Goal: Task Accomplishment & Management: Manage account settings

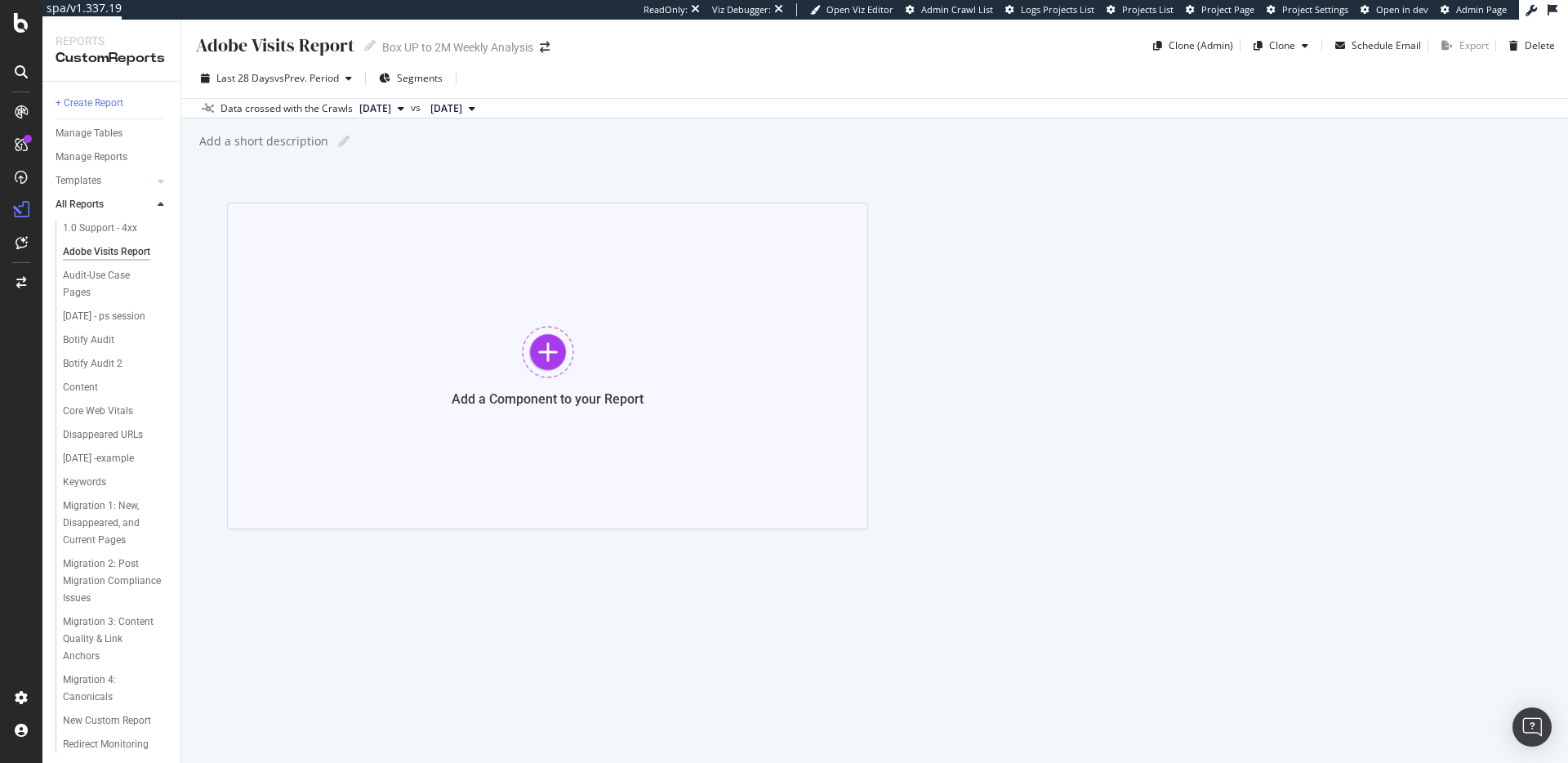
click at [541, 308] on div "Add a Component to your Report" at bounding box center [548, 366] width 641 height 327
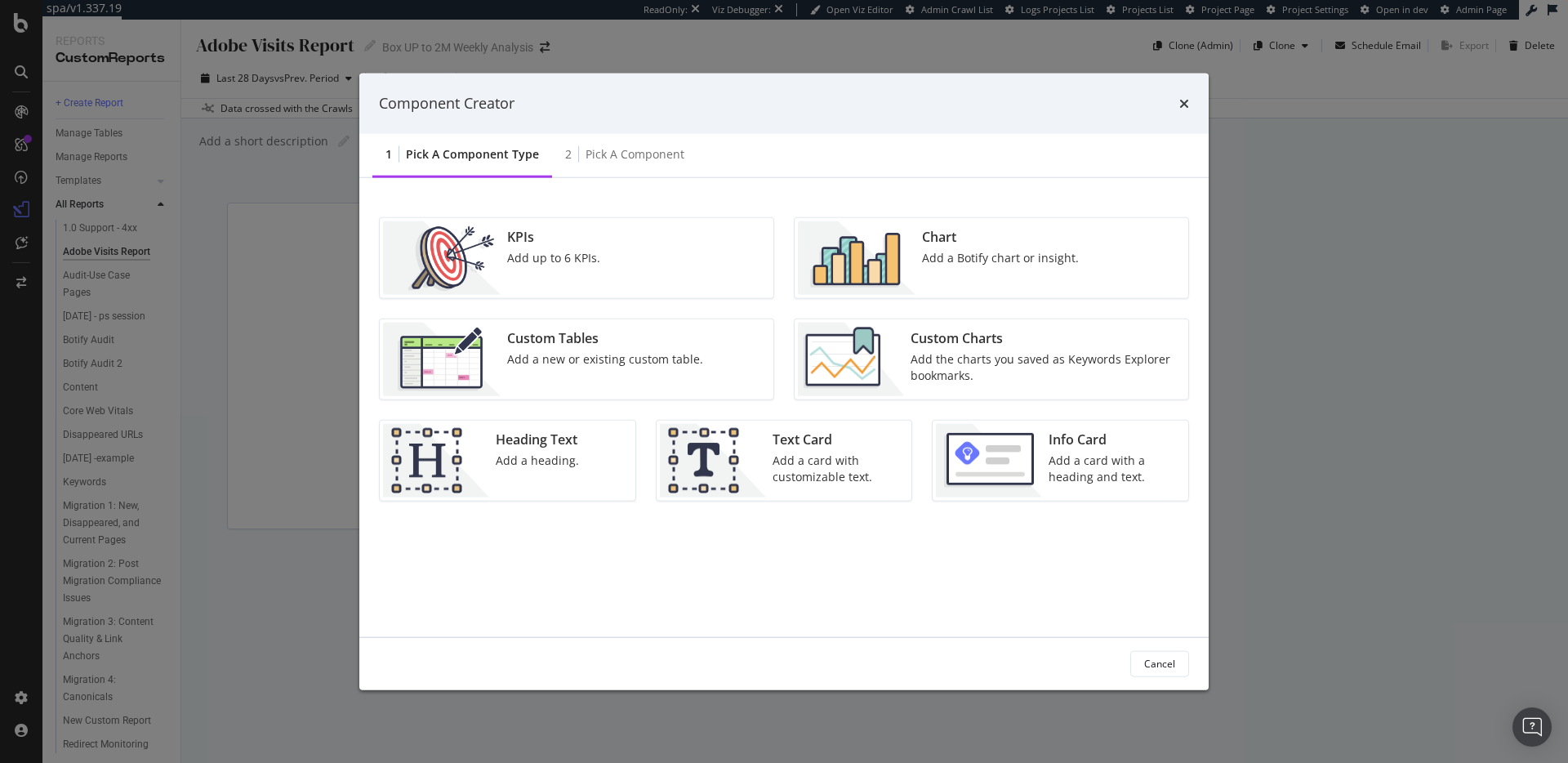
click at [660, 252] on div "KPIs Add up to 6 KPIs." at bounding box center [576, 258] width 393 height 80
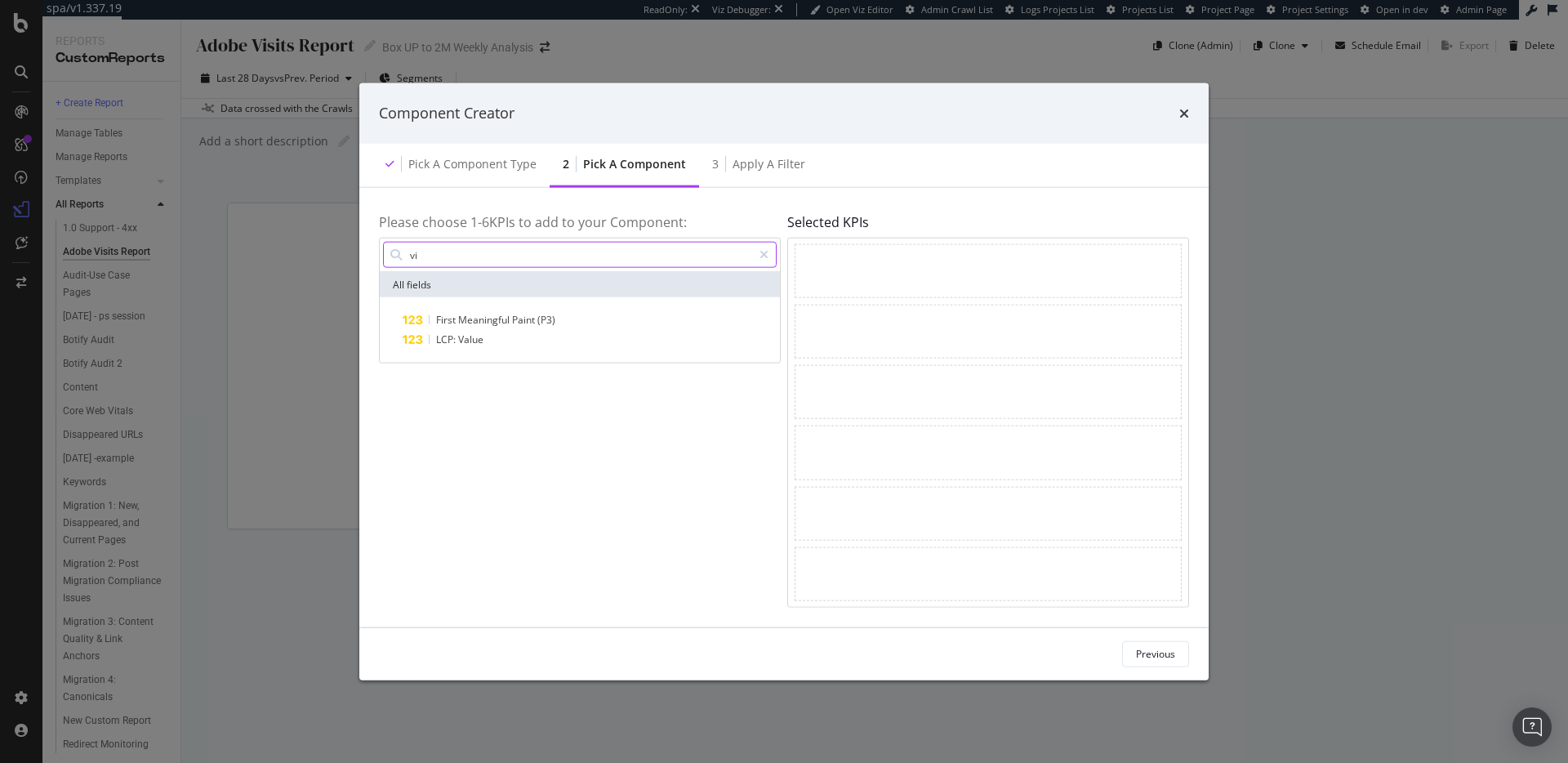
type input "v"
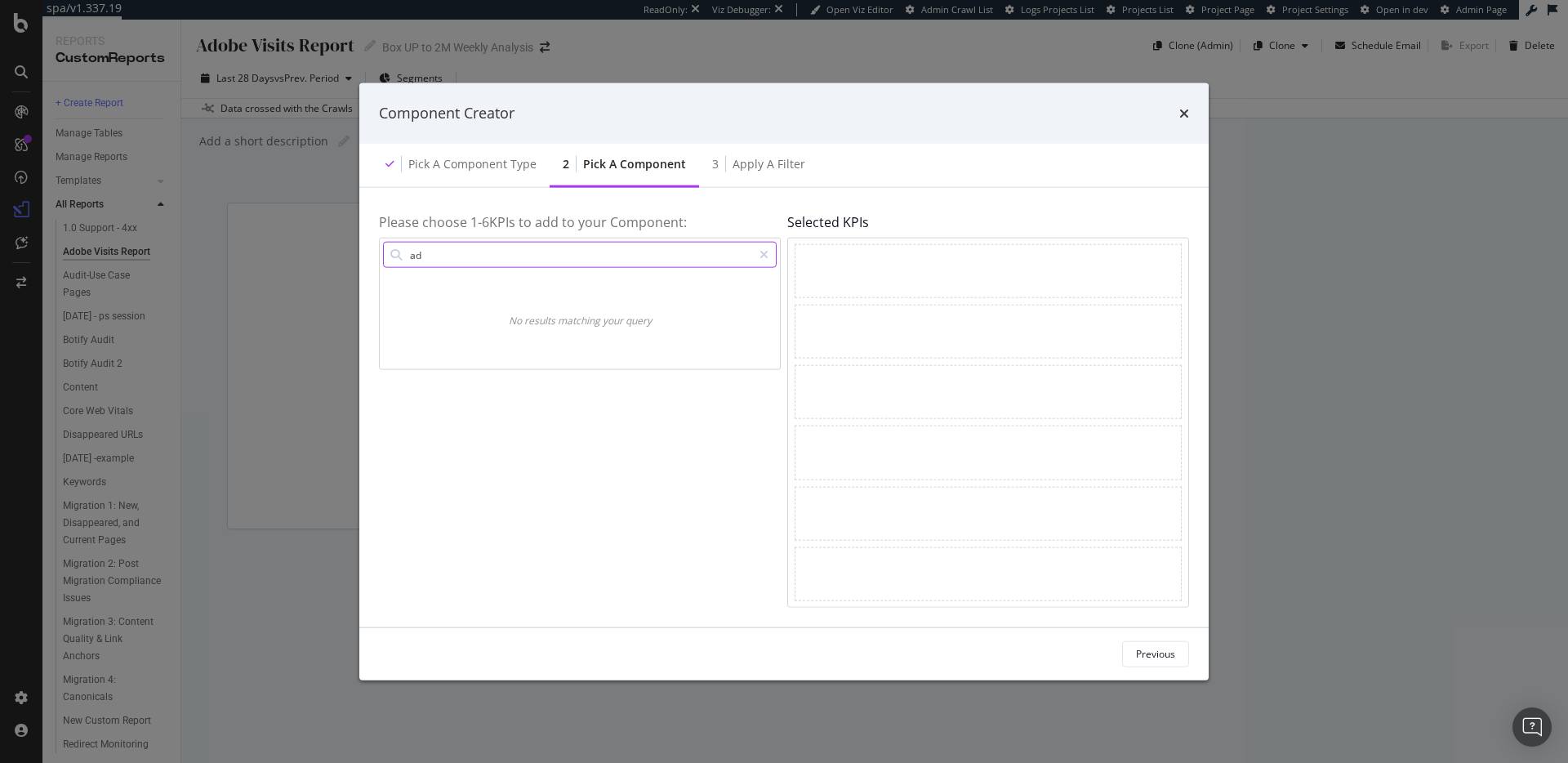
type input "a"
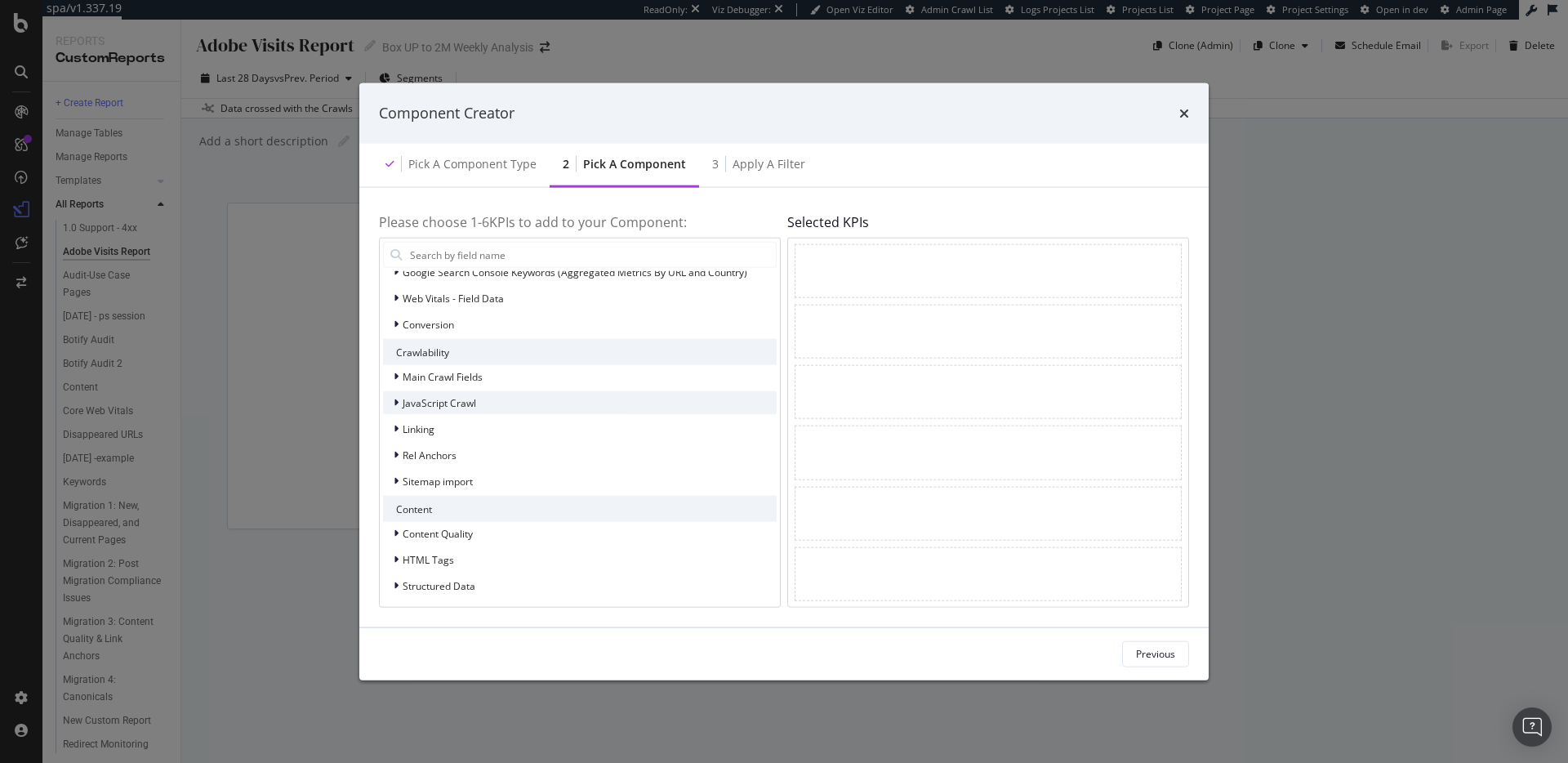
scroll to position [164, 0]
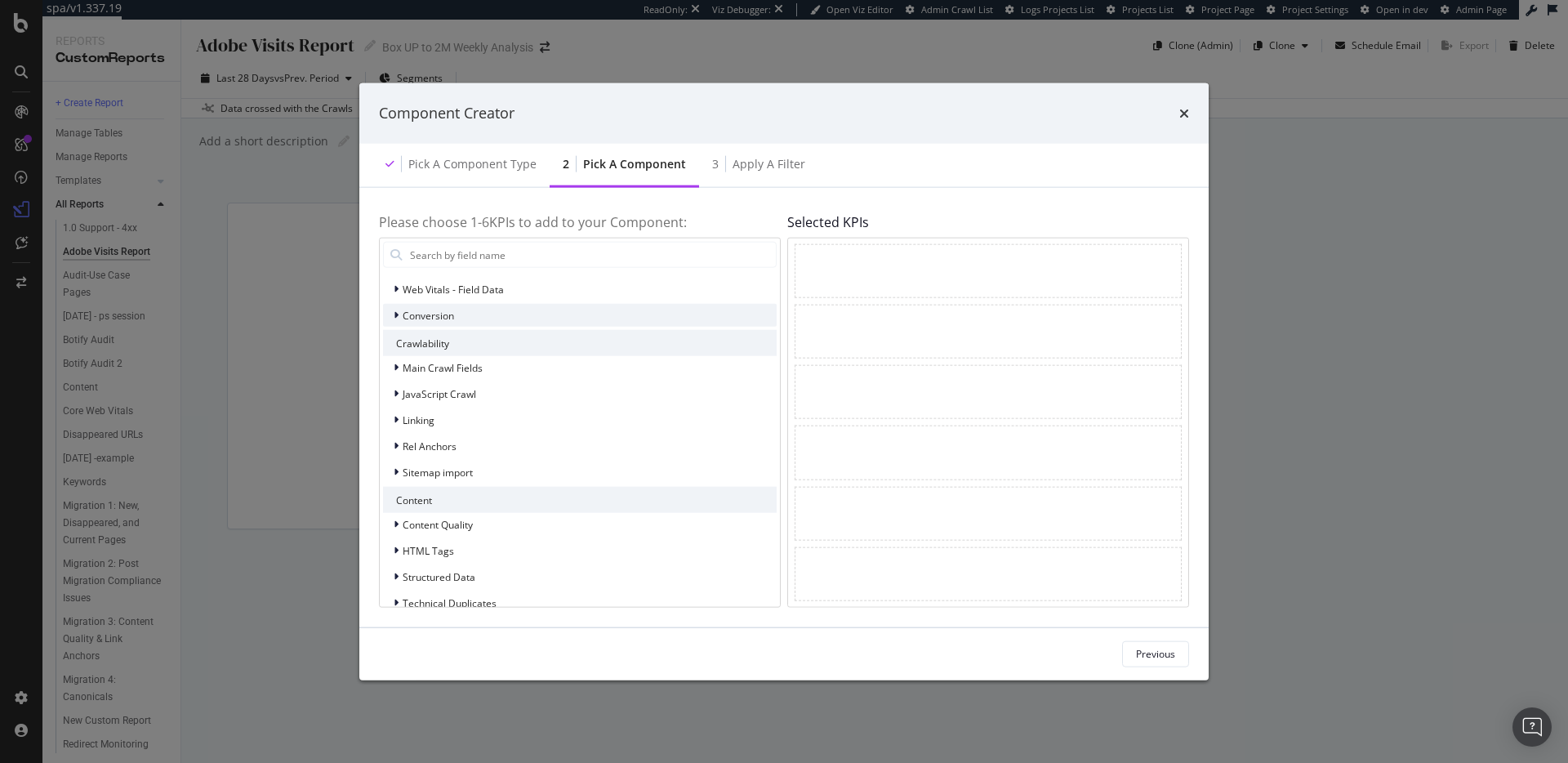
click at [477, 310] on div "Conversion" at bounding box center [580, 315] width 393 height 23
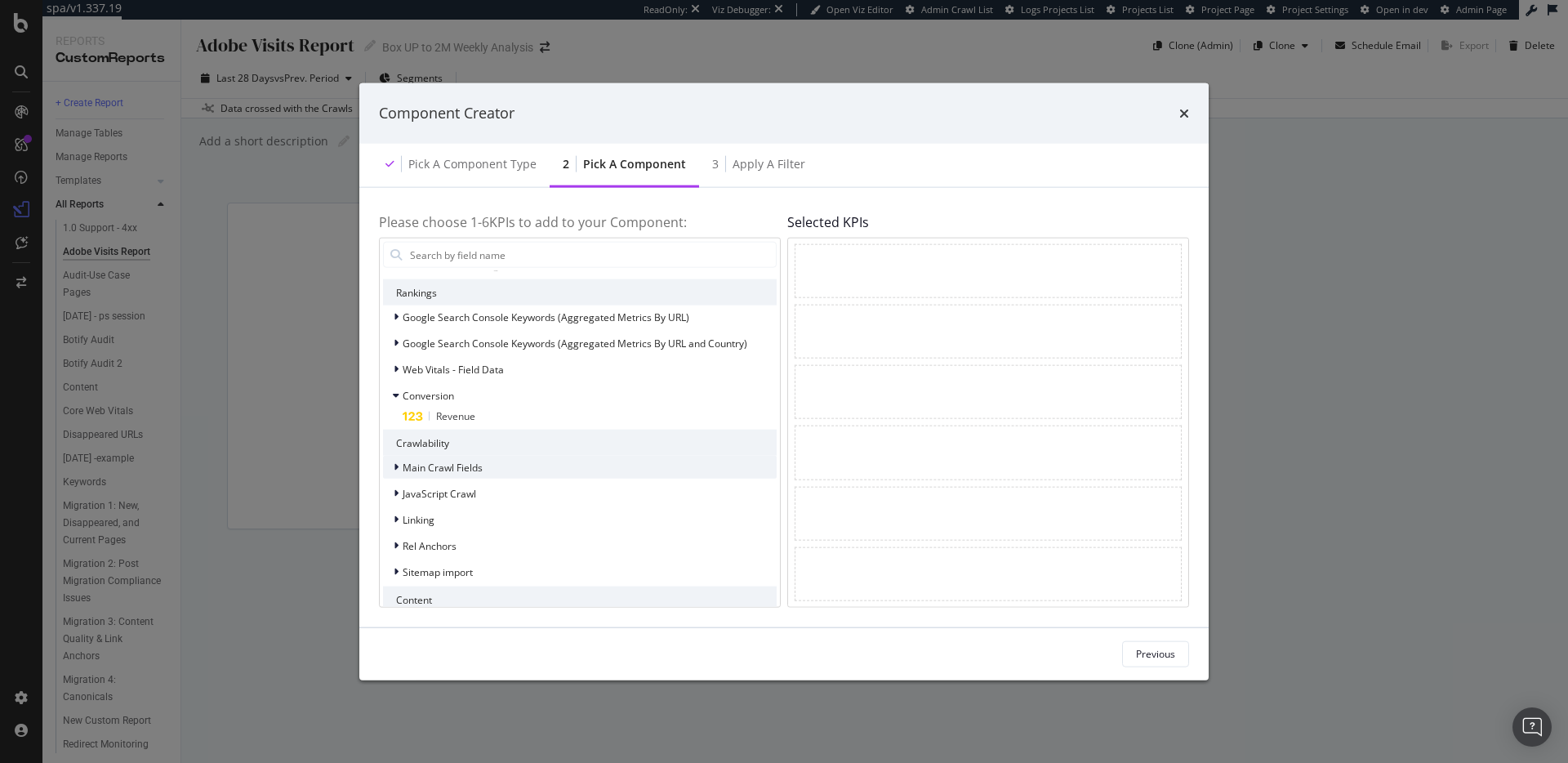
scroll to position [0, 0]
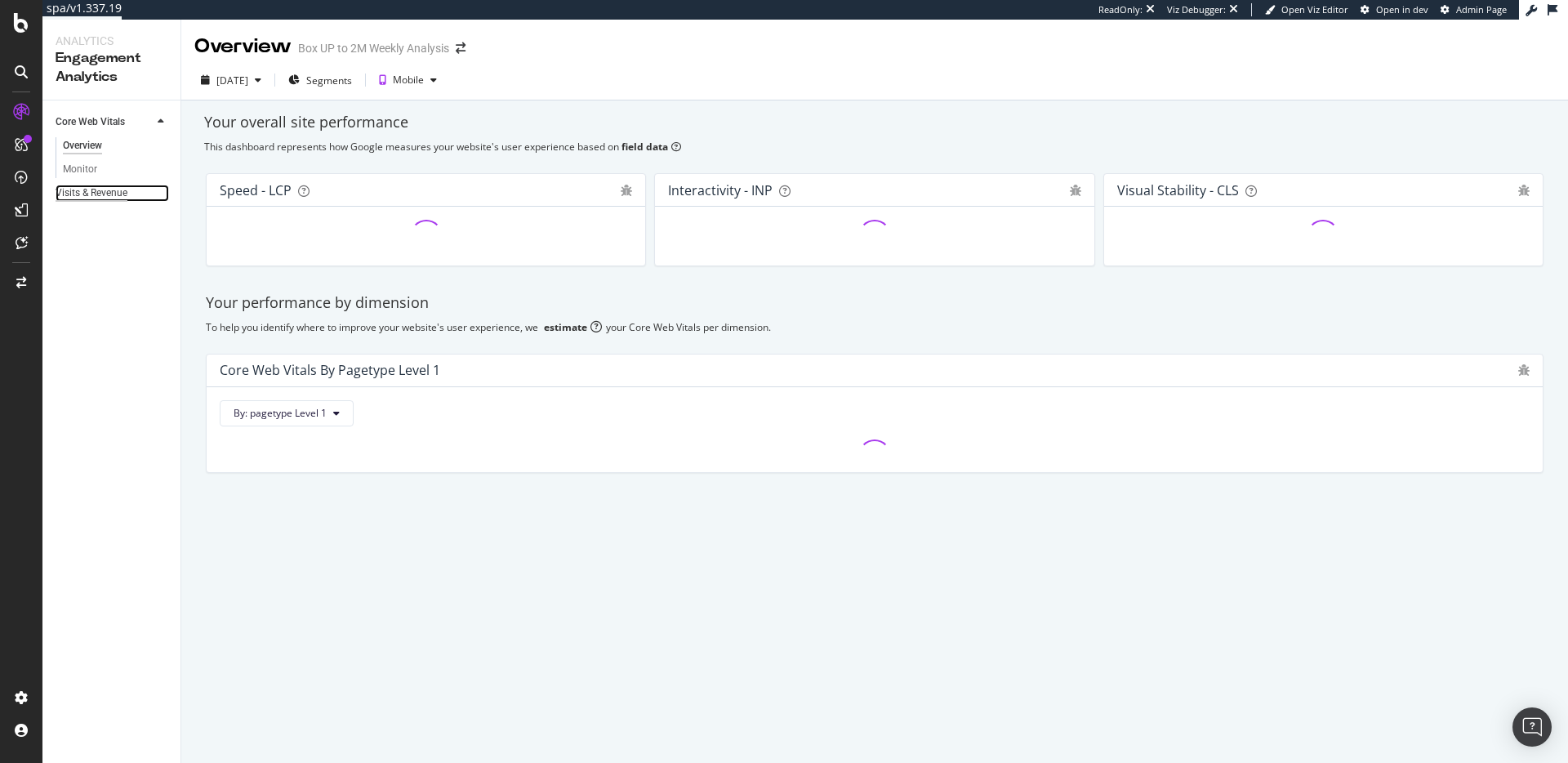
click at [108, 196] on div "Visits & Revenue" at bounding box center [91, 192] width 72 height 17
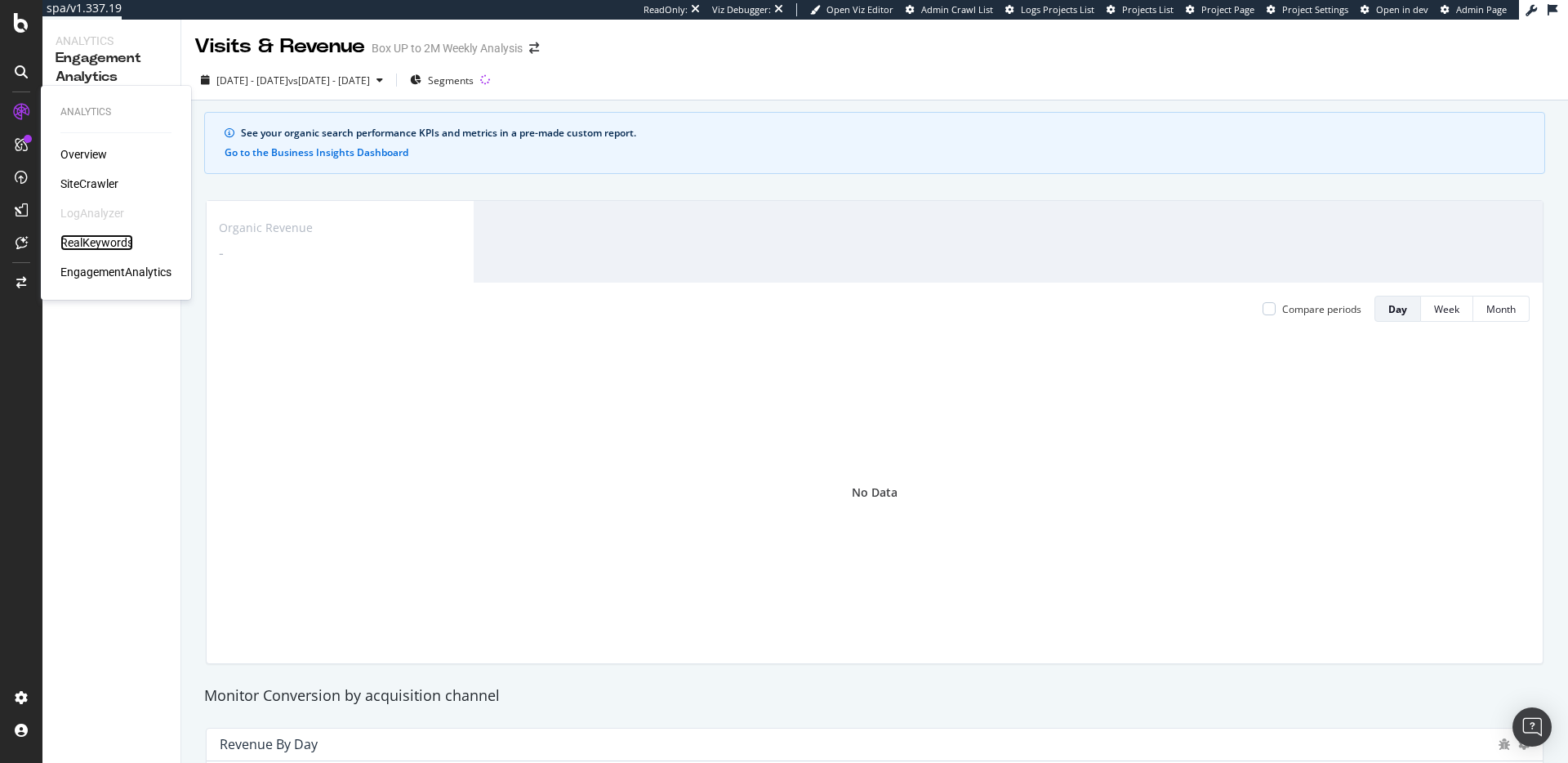
click at [121, 238] on div "RealKeywords" at bounding box center [97, 242] width 73 height 17
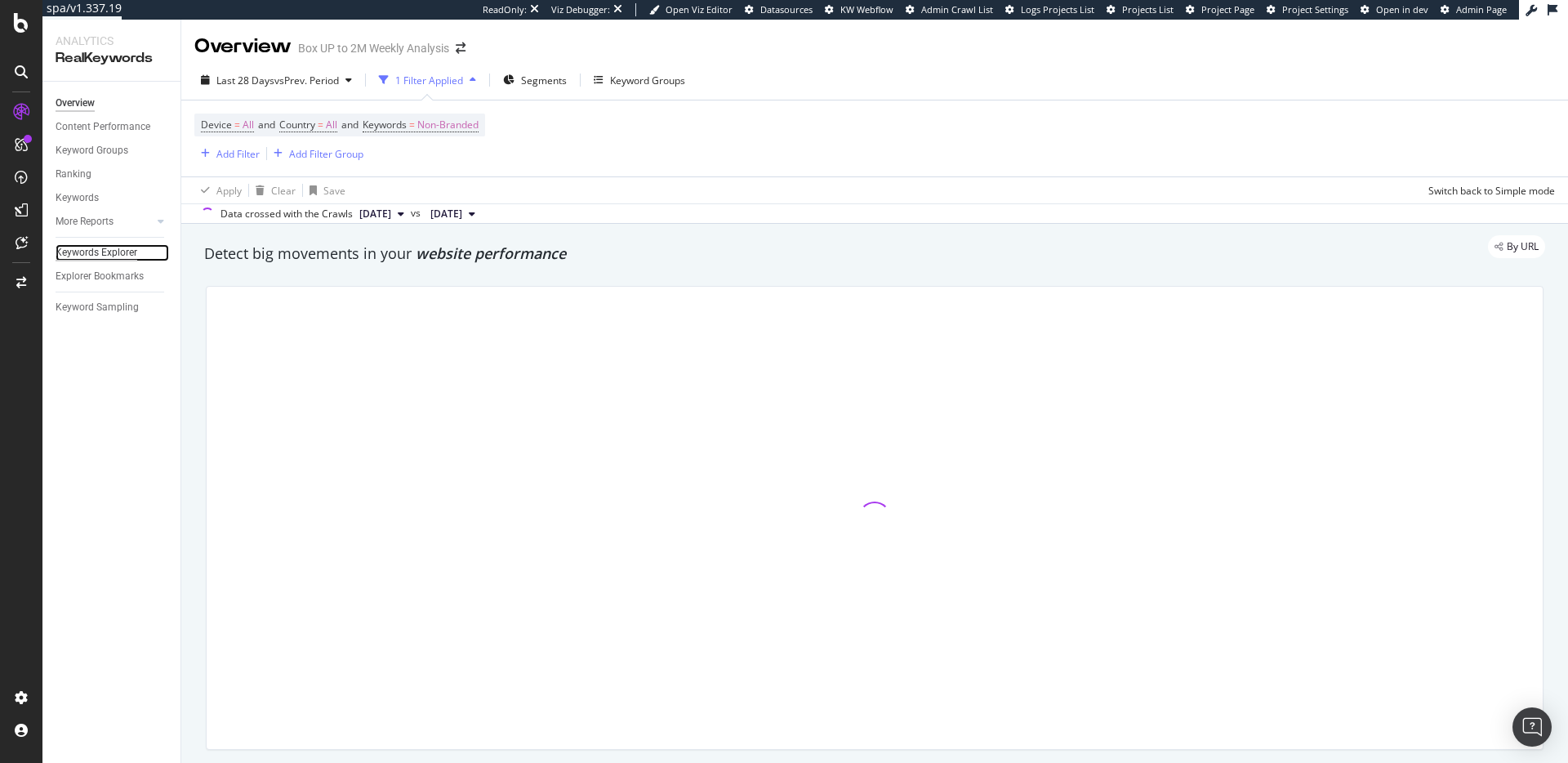
click at [113, 256] on div "Keywords Explorer" at bounding box center [96, 252] width 81 height 17
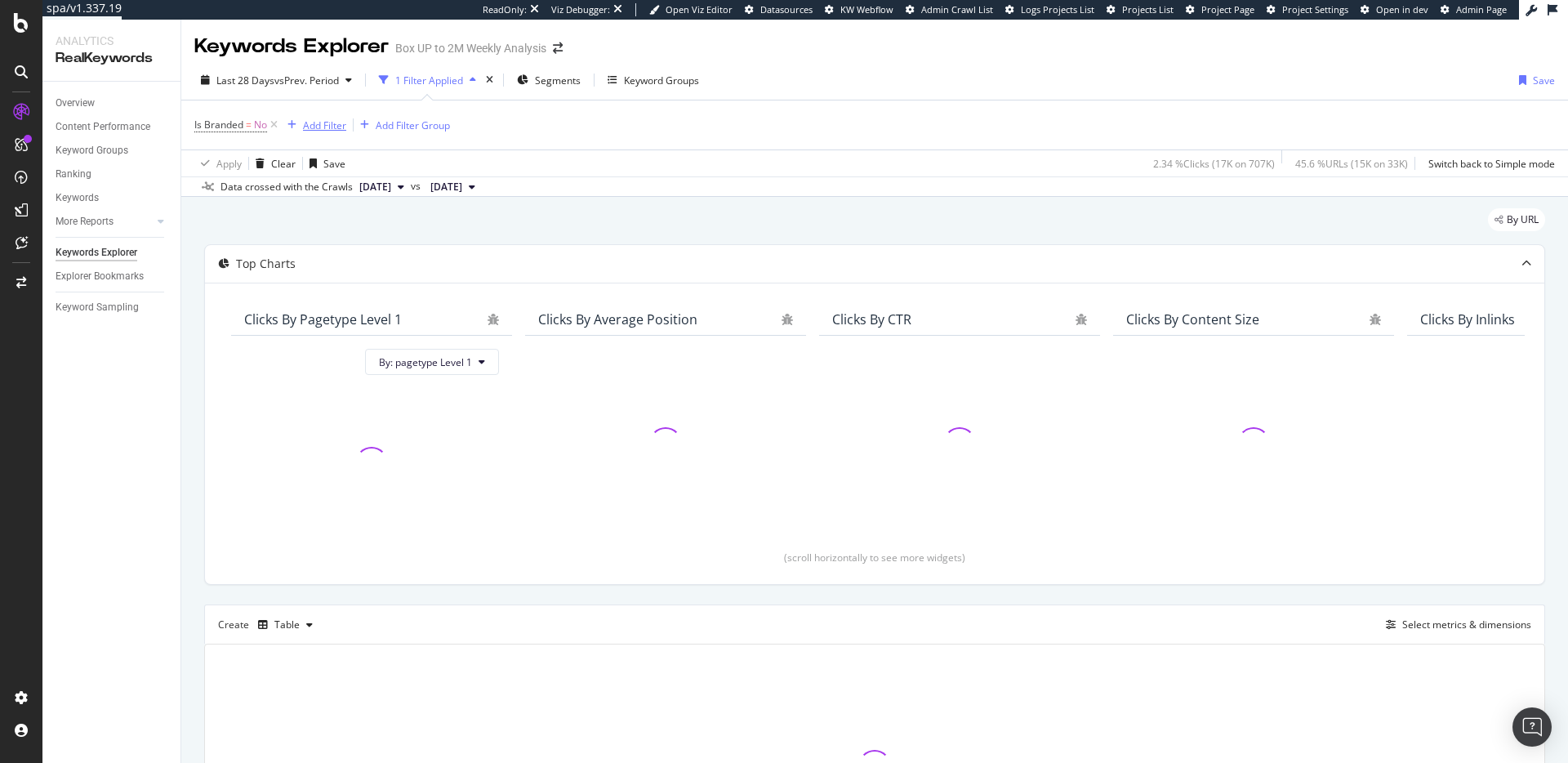
click at [325, 128] on div "Add Filter" at bounding box center [325, 126] width 43 height 14
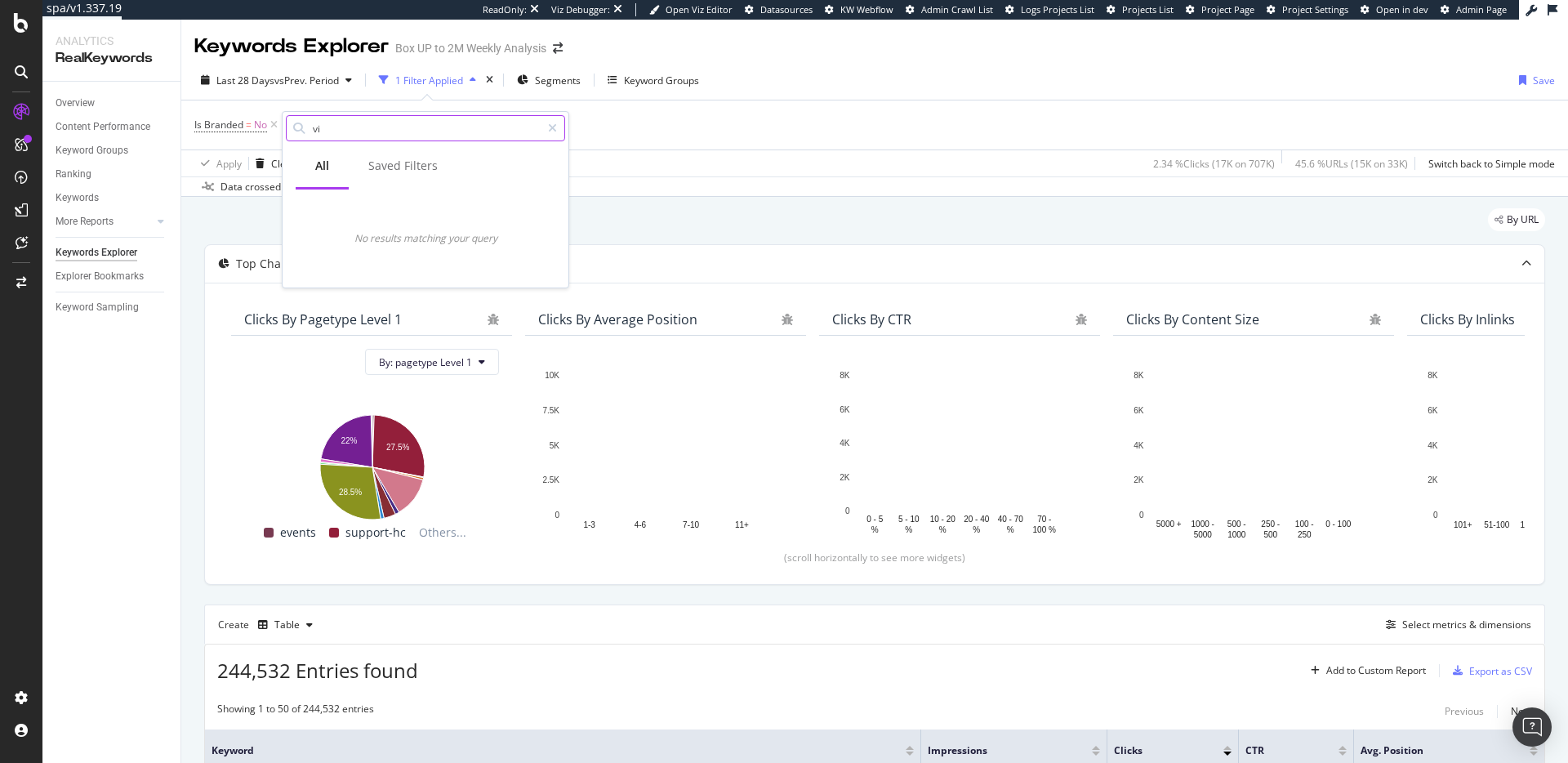
type input "v"
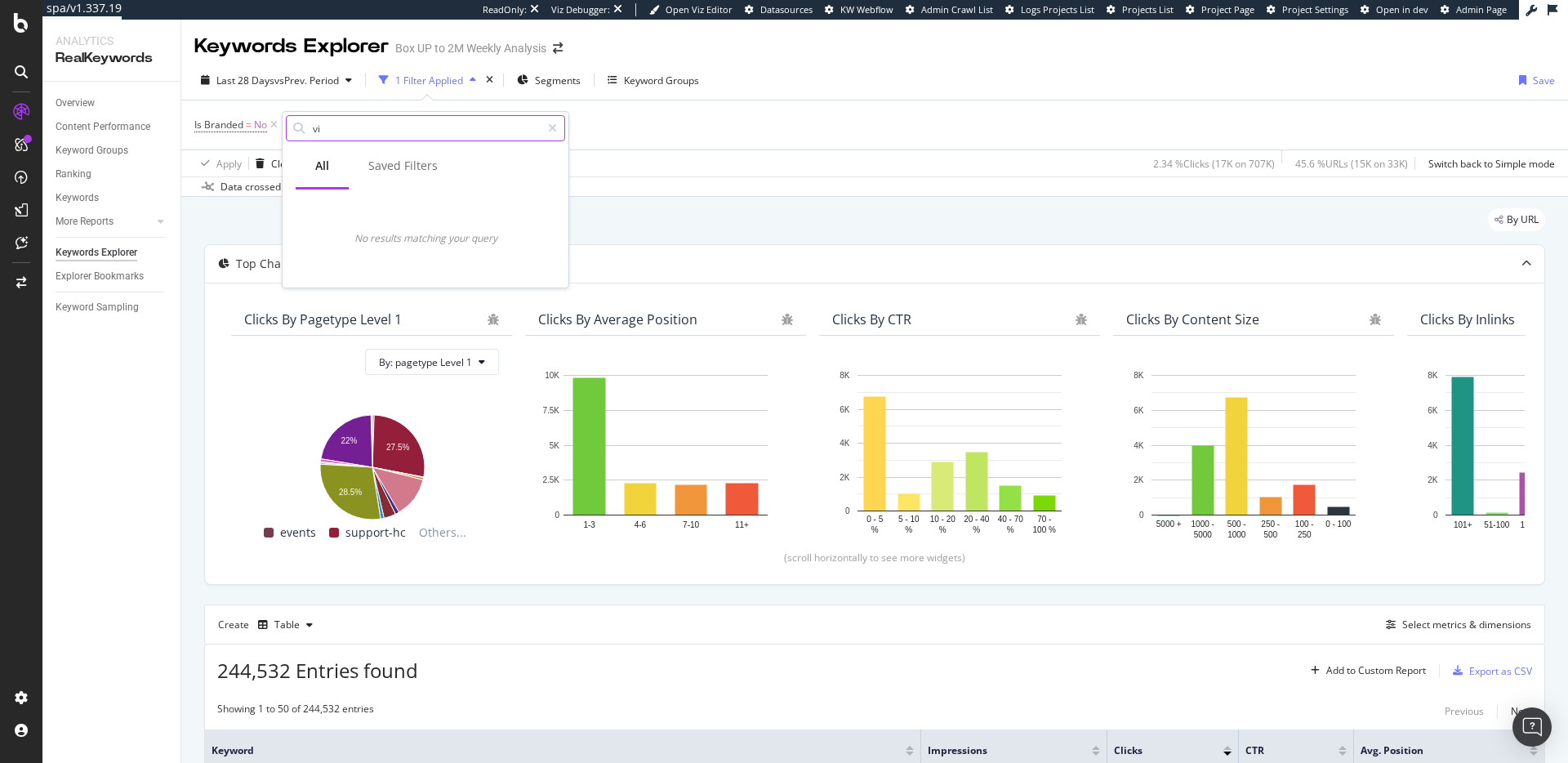
type input "v"
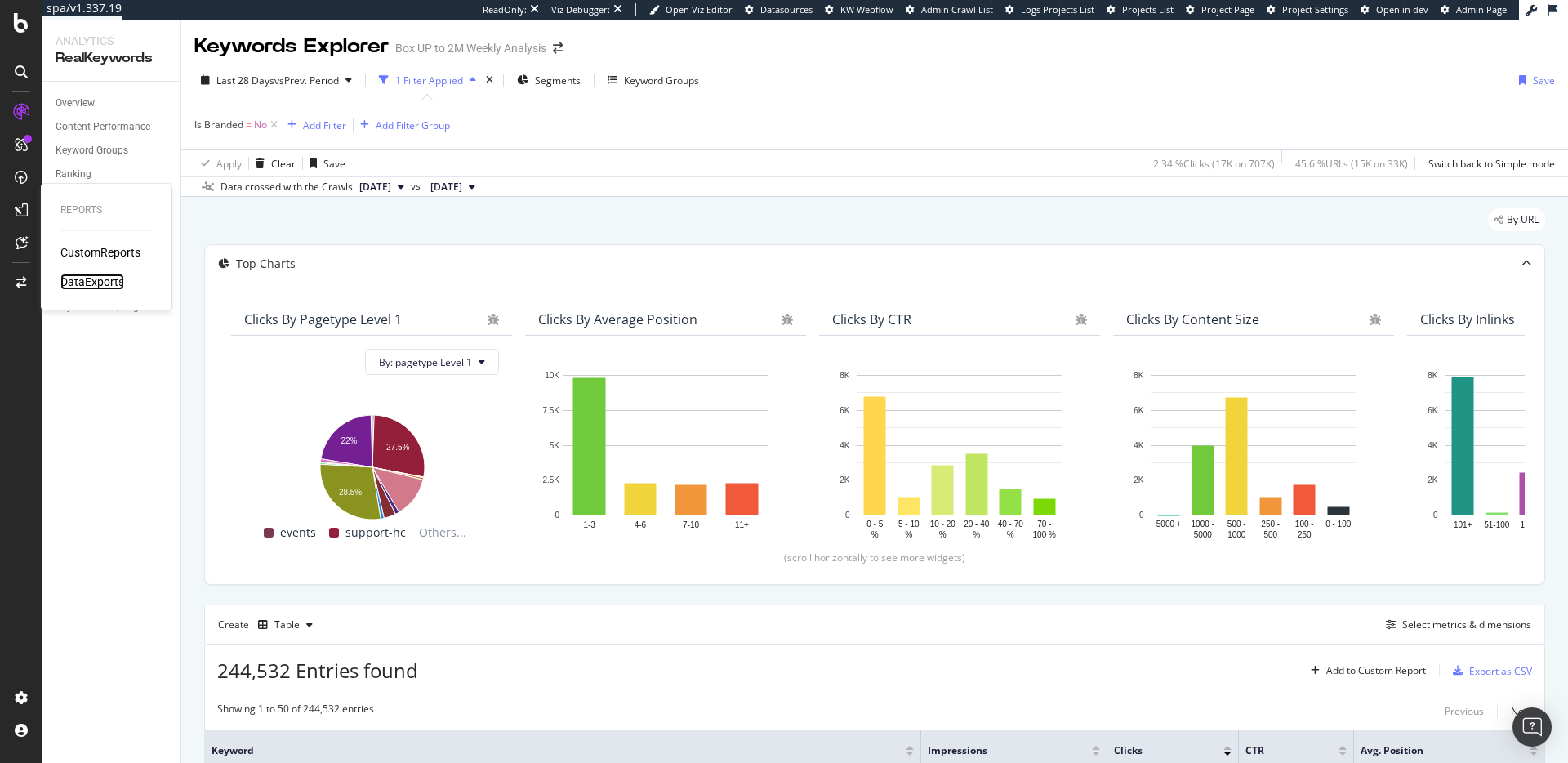
click at [84, 283] on div "DataExports" at bounding box center [92, 281] width 64 height 17
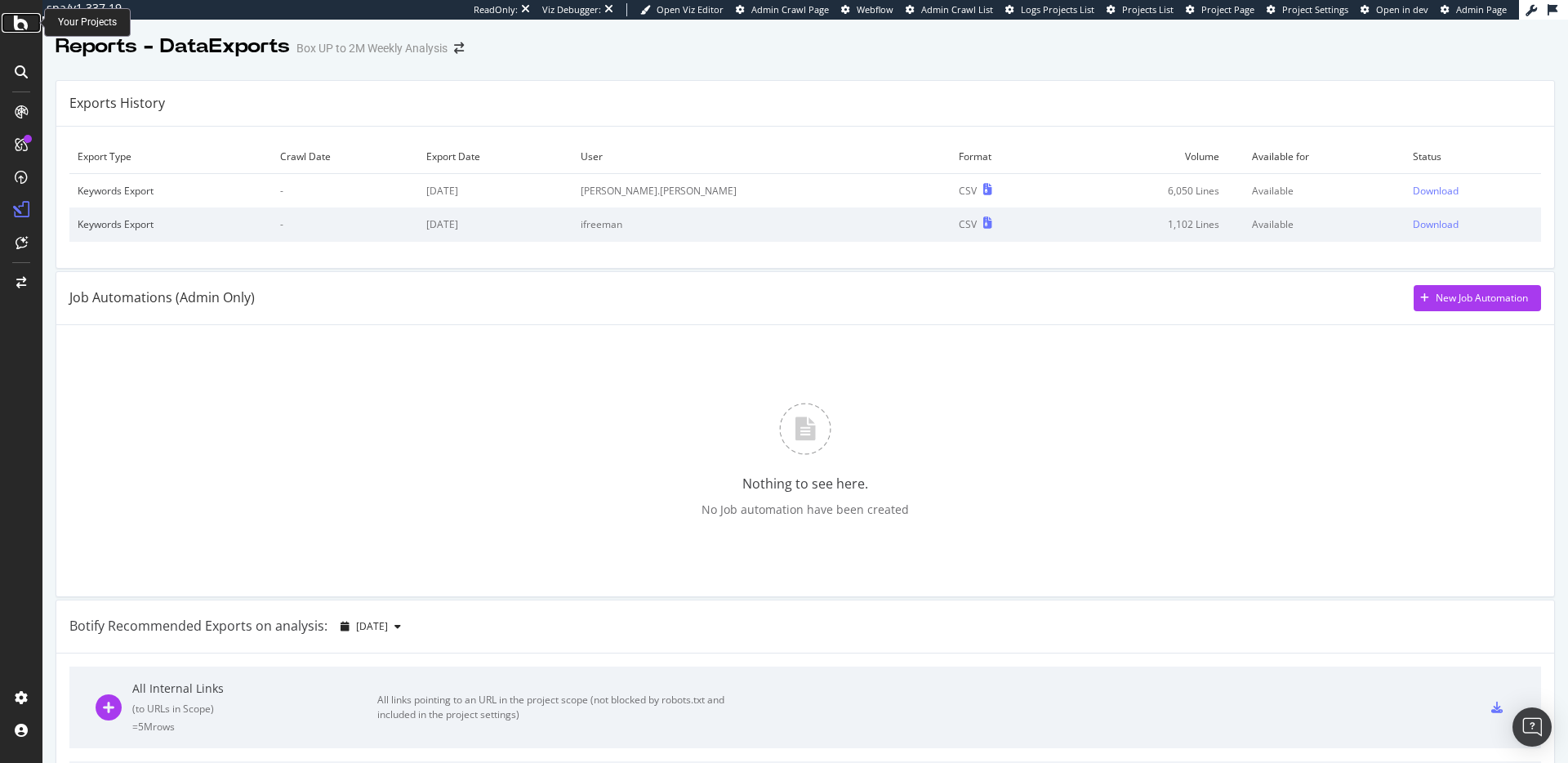
click at [29, 22] on div at bounding box center [22, 23] width 39 height 20
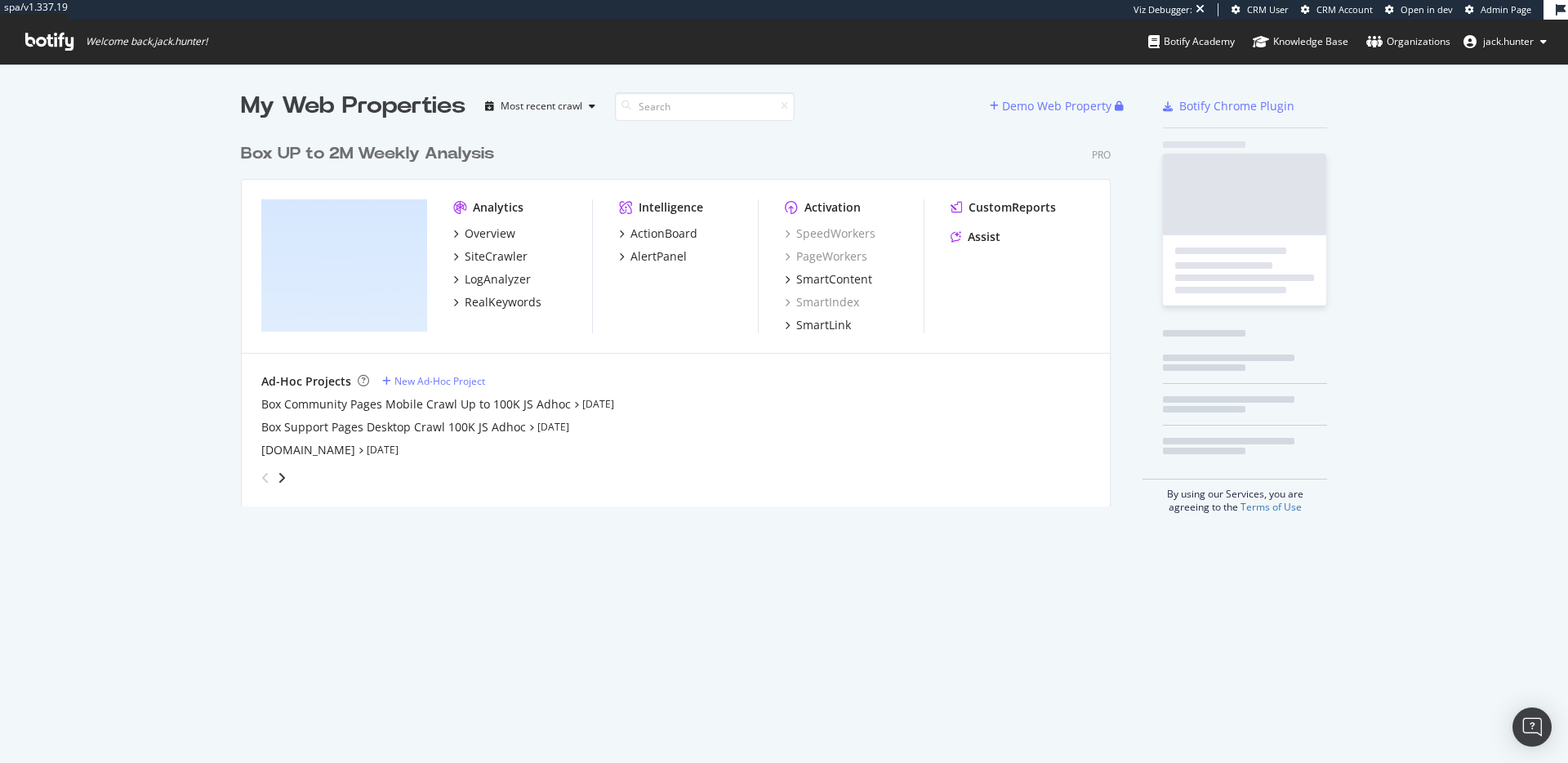
scroll to position [383, 883]
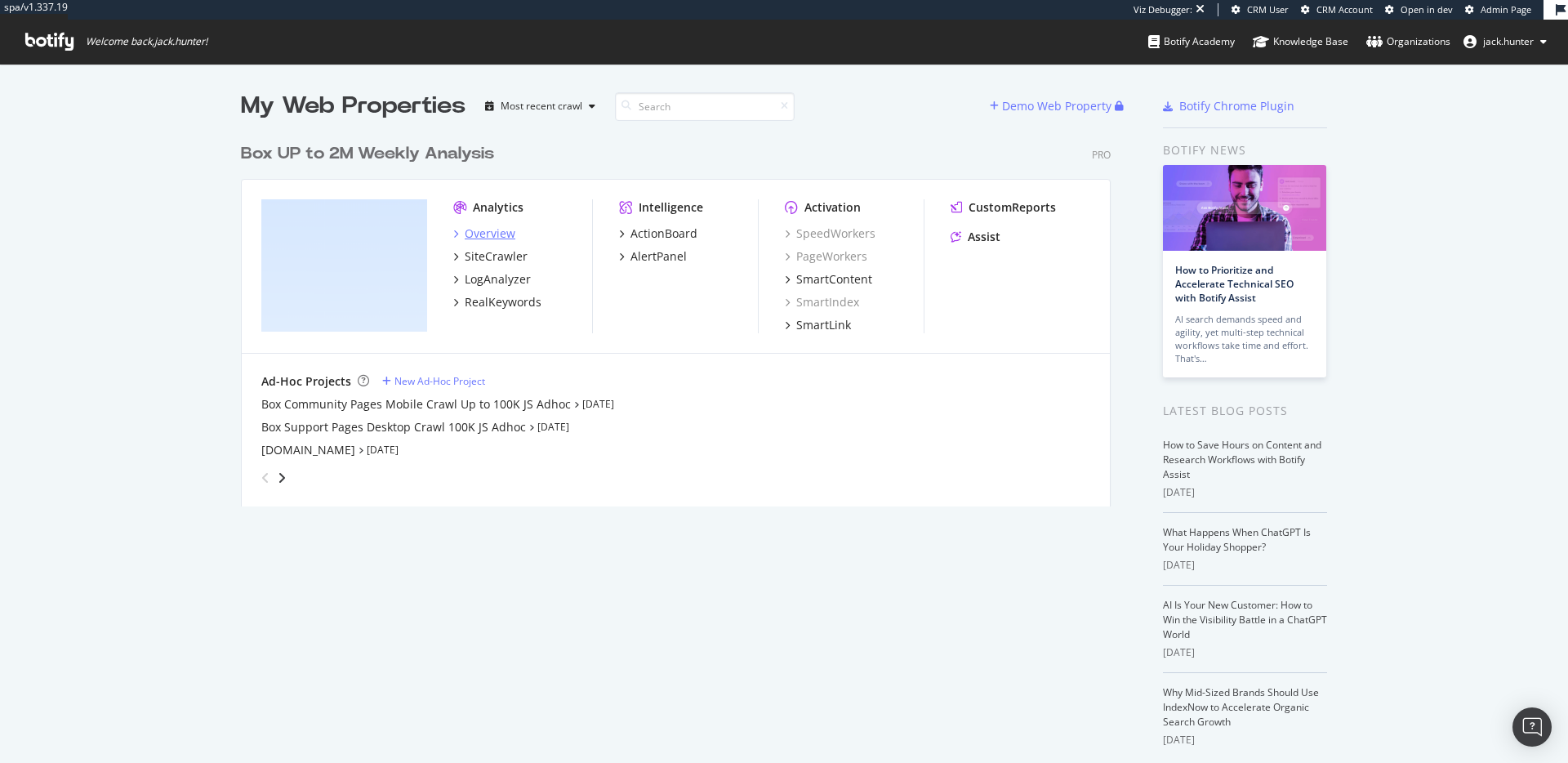
click at [461, 232] on div "Overview" at bounding box center [483, 233] width 62 height 17
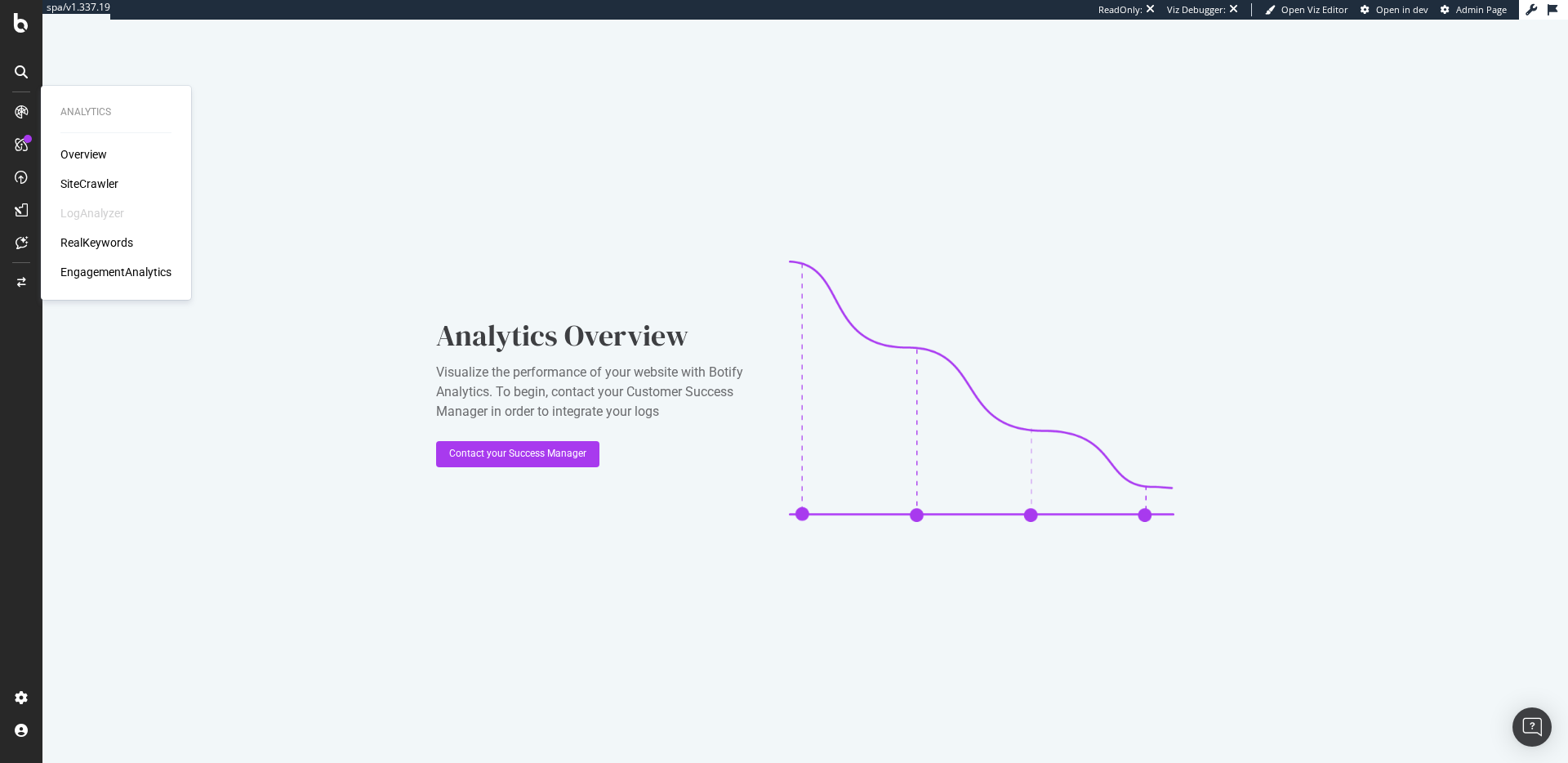
click at [95, 180] on div "SiteCrawler" at bounding box center [89, 183] width 58 height 17
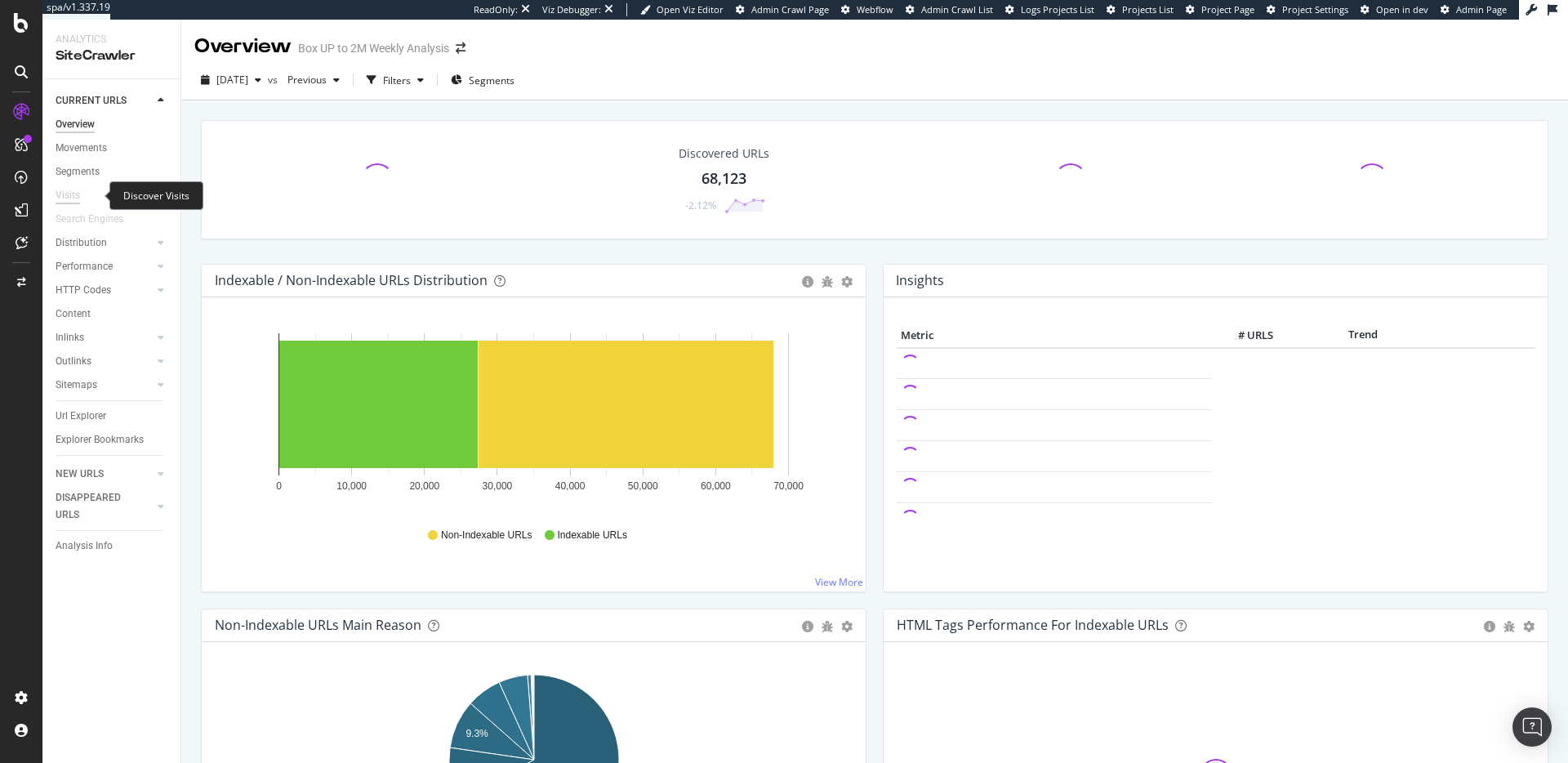
click at [74, 195] on div "Visits" at bounding box center [68, 195] width 25 height 17
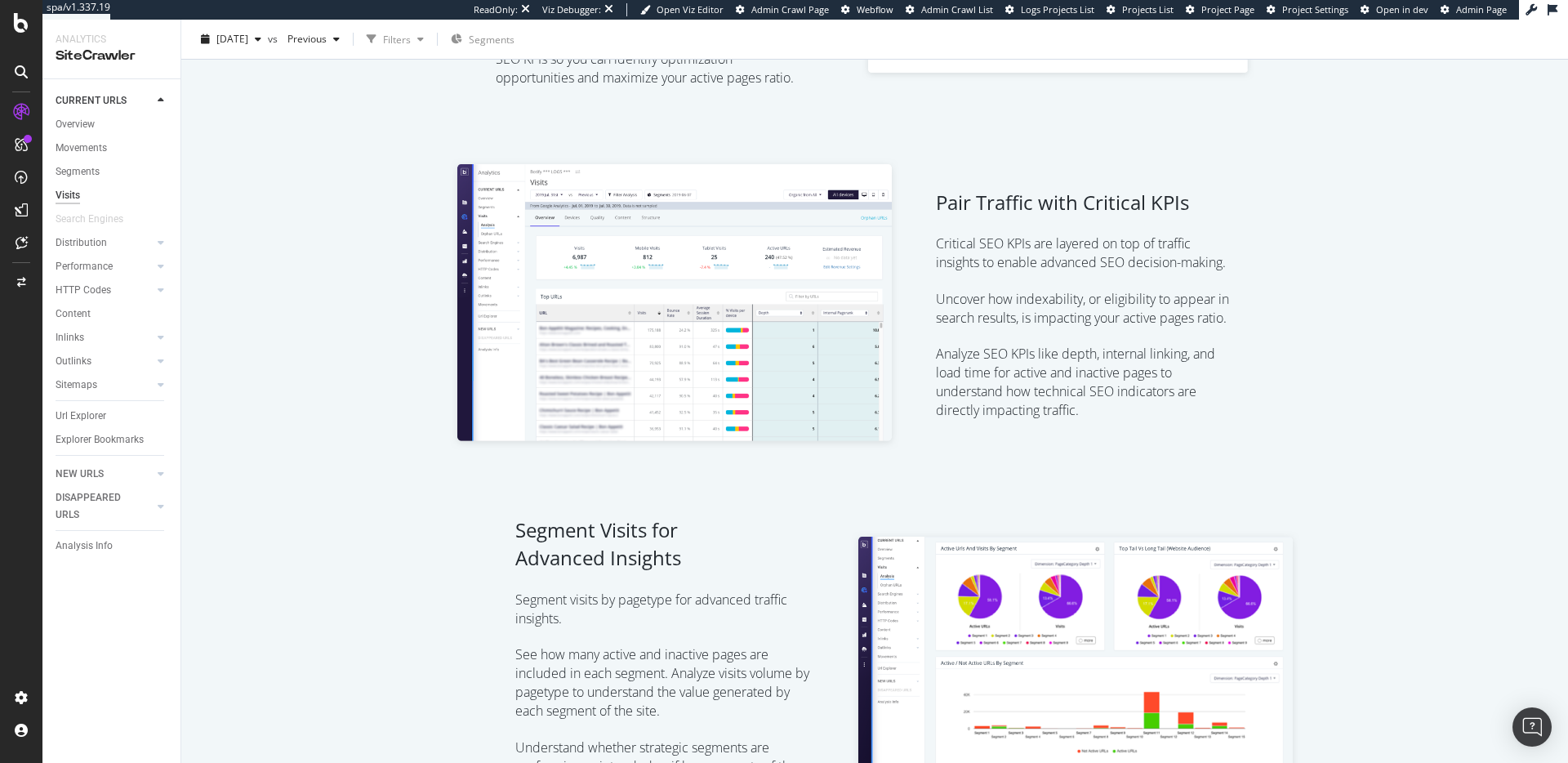
scroll to position [978, 0]
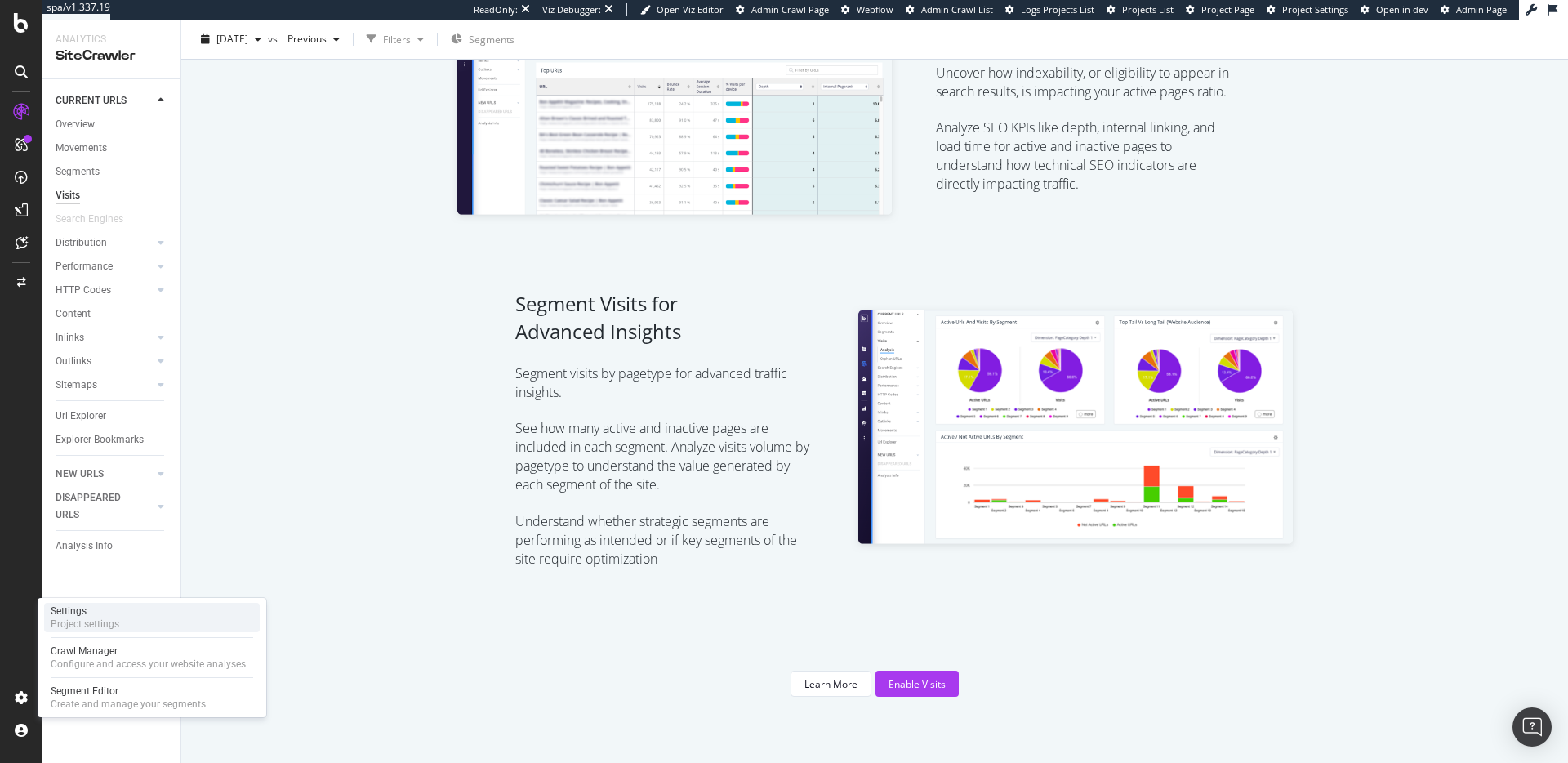
click at [98, 624] on div "Project settings" at bounding box center [85, 624] width 69 height 13
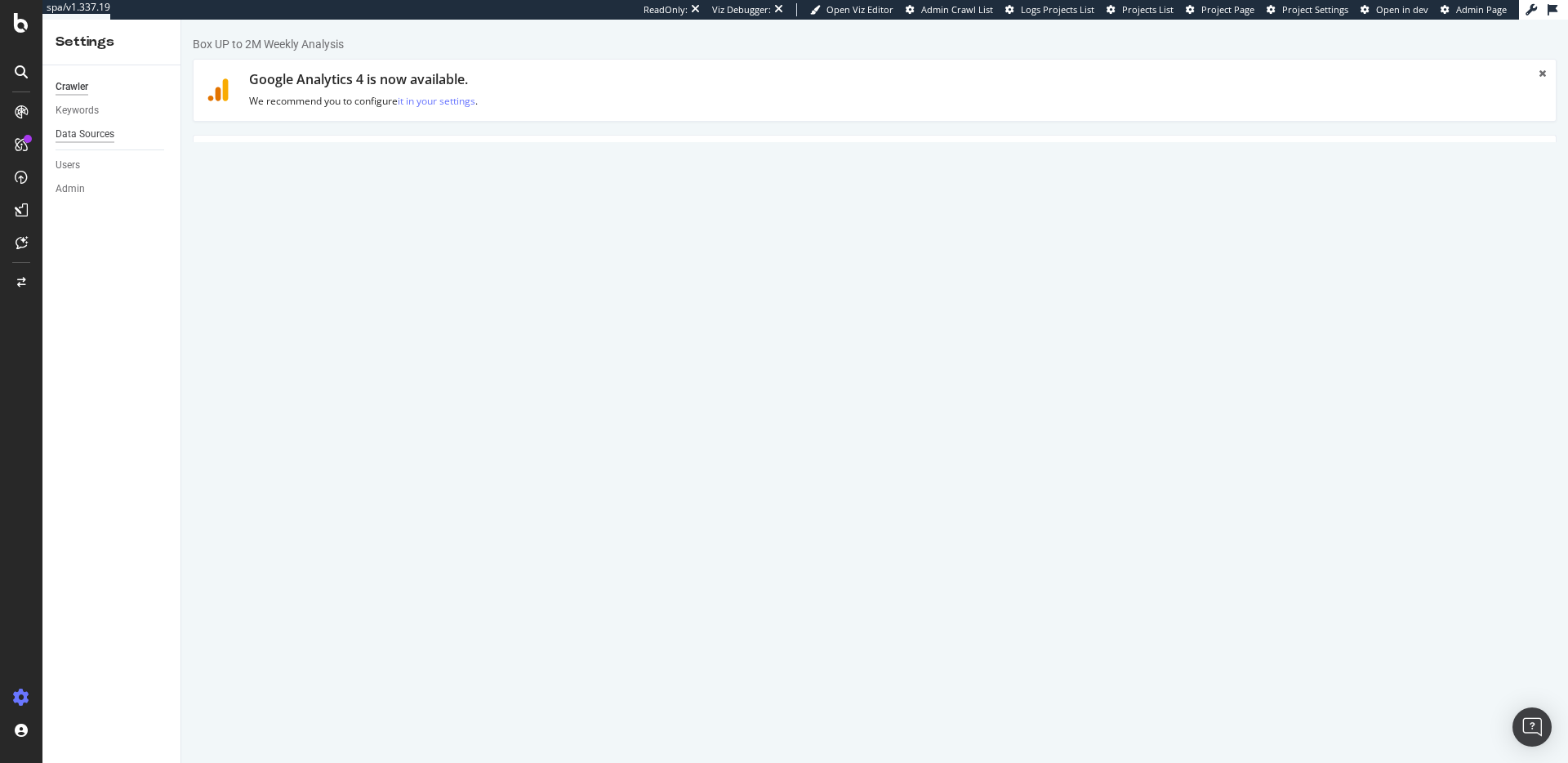
click at [95, 134] on div "Data Sources" at bounding box center [85, 133] width 59 height 17
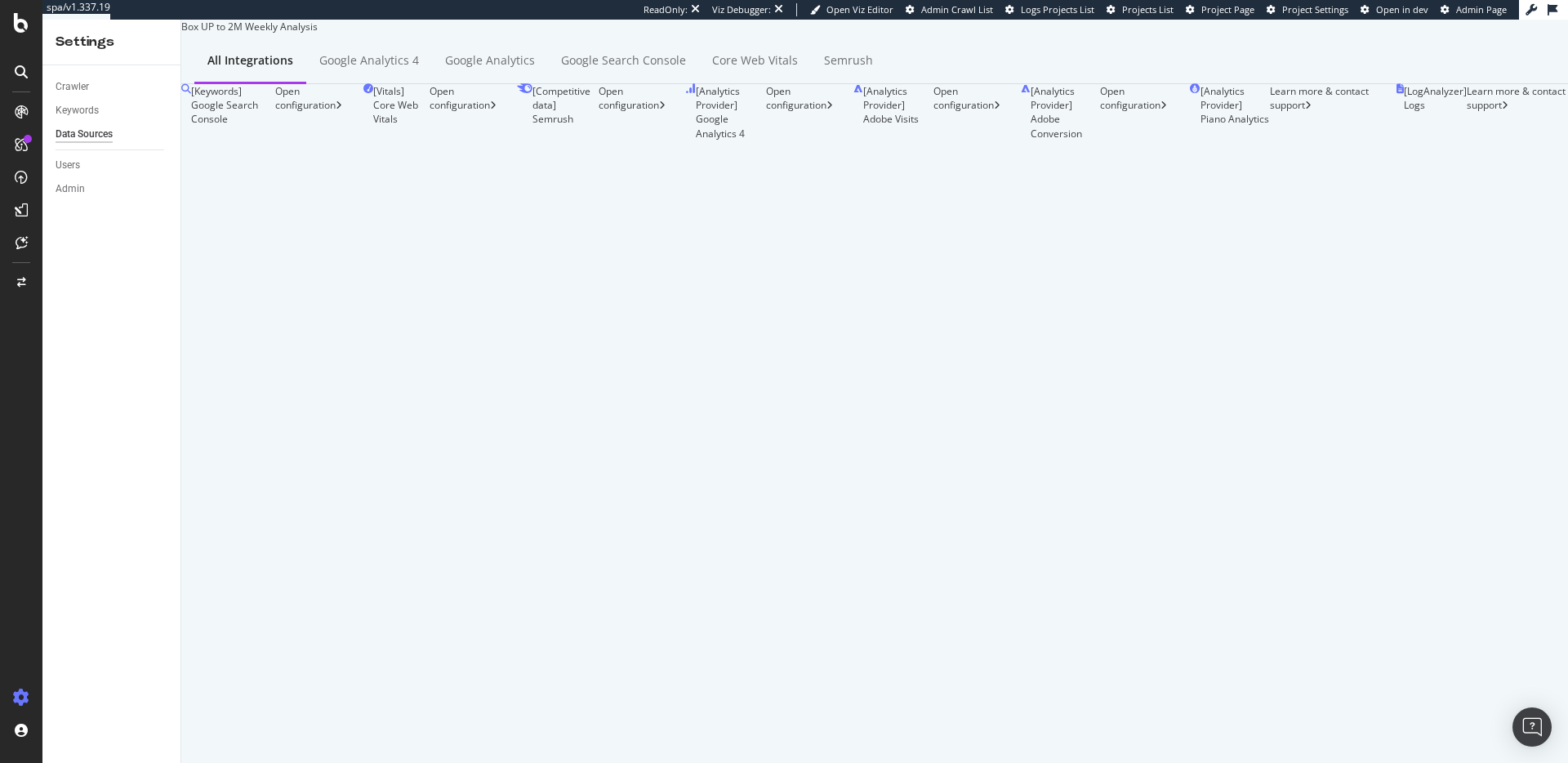
click at [953, 140] on div "Open configuration" at bounding box center [971, 112] width 75 height 56
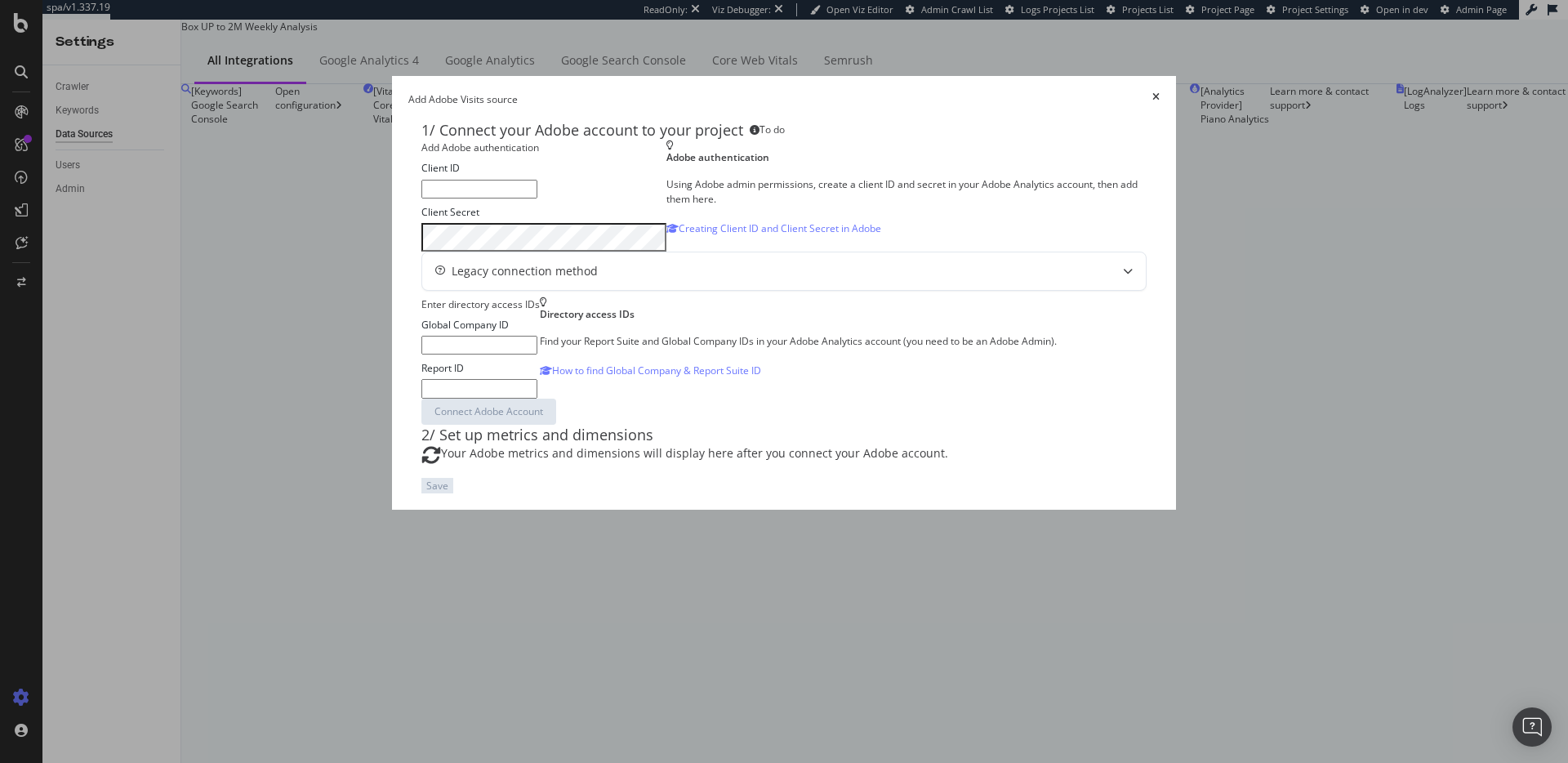
scroll to position [145, 0]
